Goal: Task Accomplishment & Management: Use online tool/utility

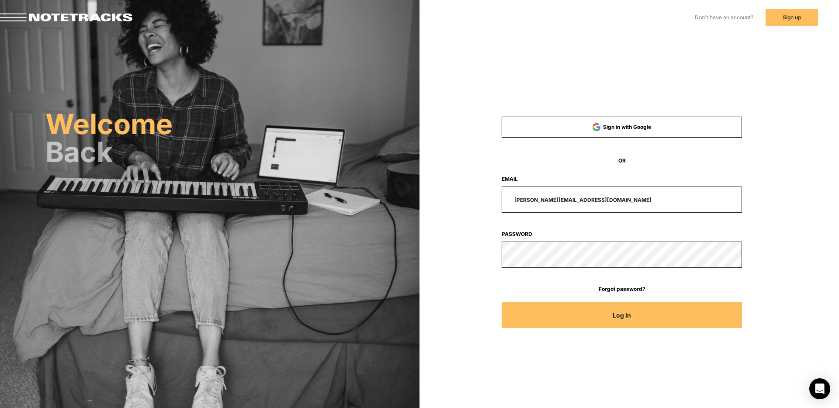
drag, startPoint x: 593, startPoint y: 200, endPoint x: 474, endPoint y: 192, distance: 118.7
click at [474, 192] on div "[PERSON_NAME][EMAIL_ADDRESS][DOMAIN_NAME]" at bounding box center [621, 200] width 321 height 26
type input "[EMAIL_ADDRESS][DOMAIN_NAME]"
click at [502, 302] on button "Log In" at bounding box center [622, 315] width 241 height 26
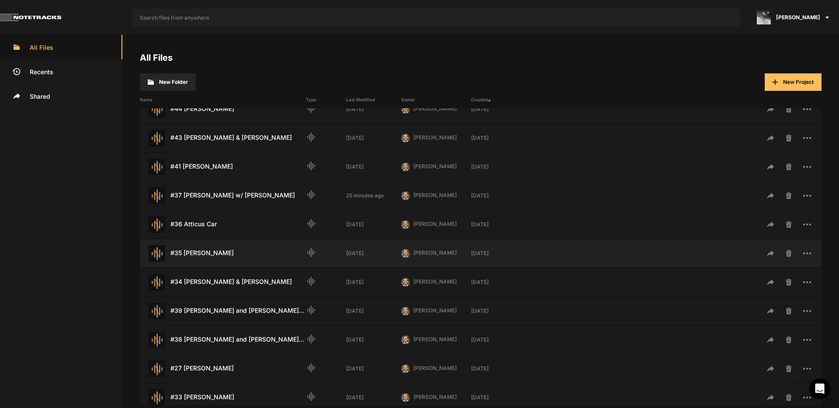
scroll to position [323, 0]
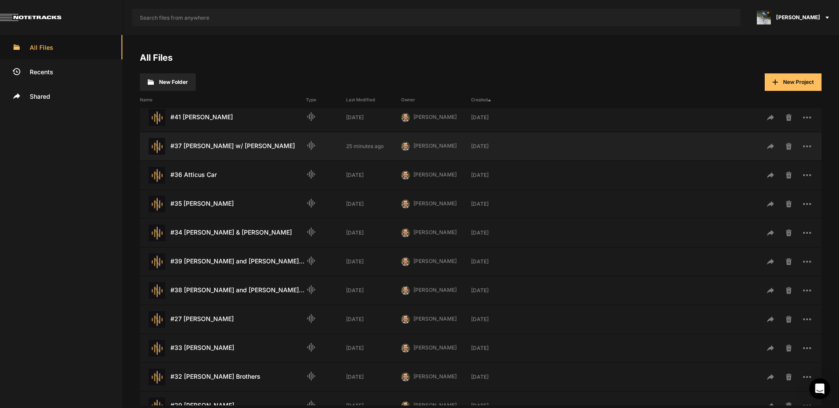
click at [246, 148] on div "#37 [PERSON_NAME] w/ [PERSON_NAME] Last Modified: 25 minutes ago" at bounding box center [223, 146] width 166 height 17
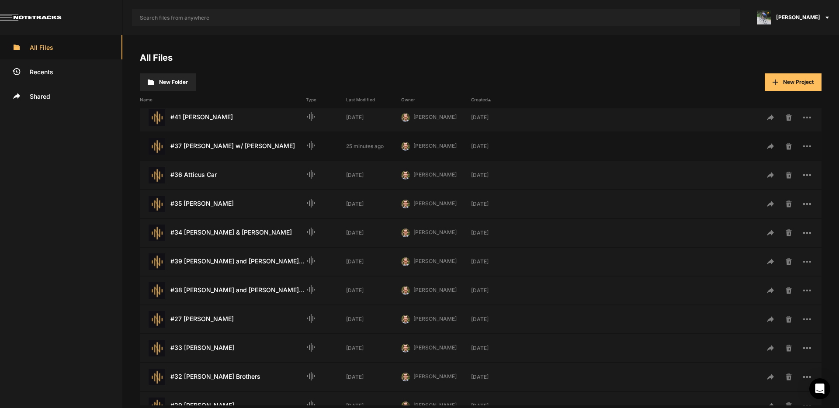
click at [246, 148] on div "#37 [PERSON_NAME] w/ [PERSON_NAME] Last Modified: 25 minutes ago" at bounding box center [223, 146] width 166 height 17
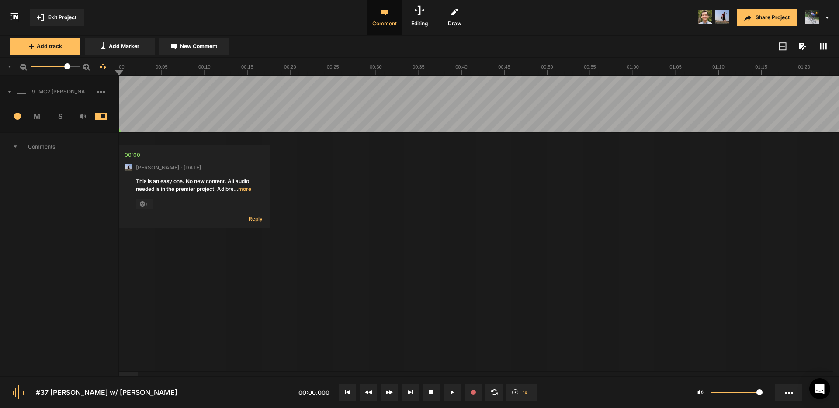
click at [10, 91] on icon at bounding box center [9, 92] width 3 height 2
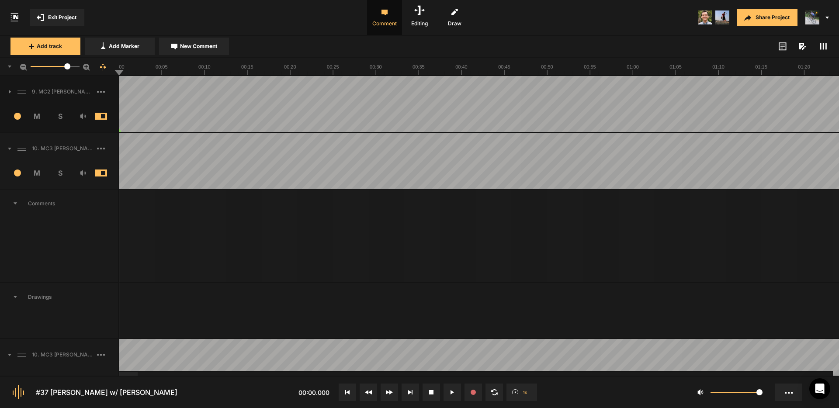
click at [10, 148] on icon at bounding box center [9, 149] width 3 height 2
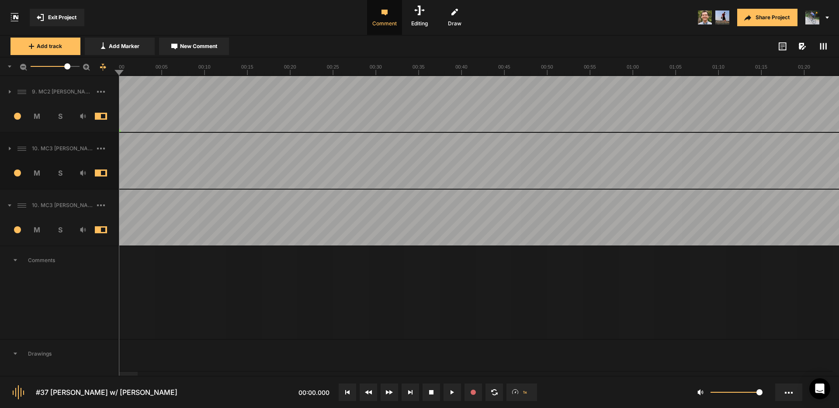
click at [8, 205] on icon at bounding box center [9, 206] width 3 height 2
click at [9, 146] on icon at bounding box center [10, 148] width 3 height 4
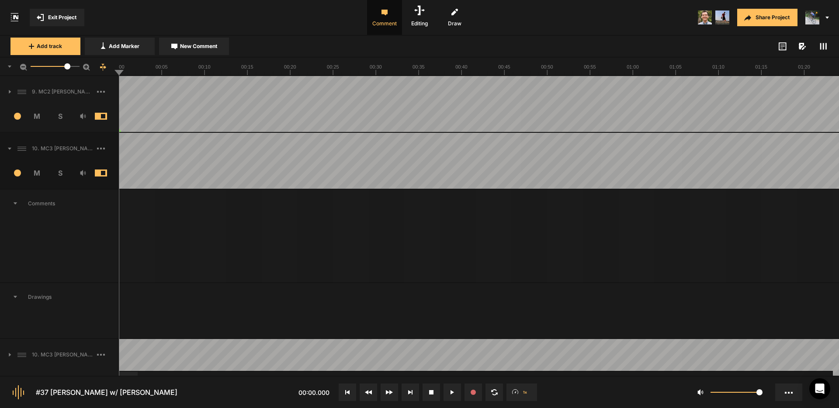
click at [8, 148] on icon at bounding box center [9, 149] width 3 height 2
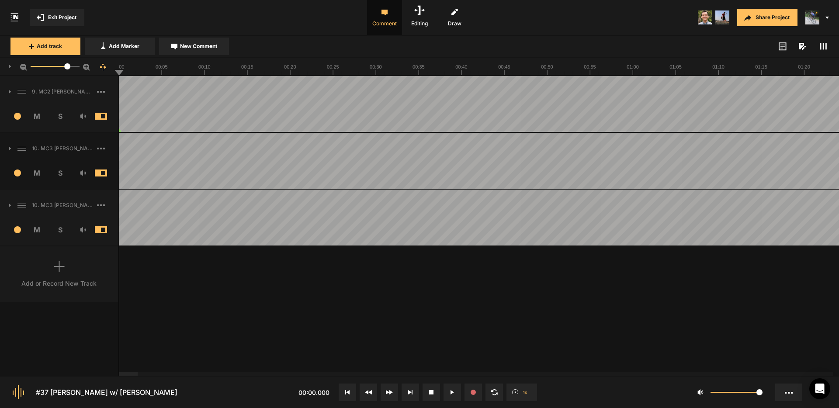
click at [119, 372] on div at bounding box center [128, 374] width 19 height 4
click at [821, 372] on div at bounding box center [811, 374] width 19 height 4
drag, startPoint x: 813, startPoint y: 375, endPoint x: 745, endPoint y: 372, distance: 68.2
click at [744, 372] on nt-project-view "Exit Project Comment Editing Draw Share Project Add track Add Marker New Commen…" at bounding box center [419, 204] width 839 height 408
click at [119, 372] on div at bounding box center [128, 374] width 19 height 4
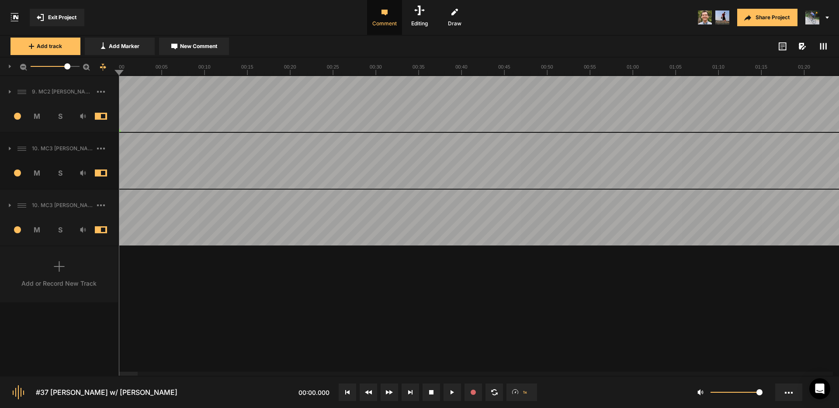
click at [57, 14] on button "Exit Project" at bounding box center [57, 17] width 55 height 17
